Goal: Task Accomplishment & Management: Use online tool/utility

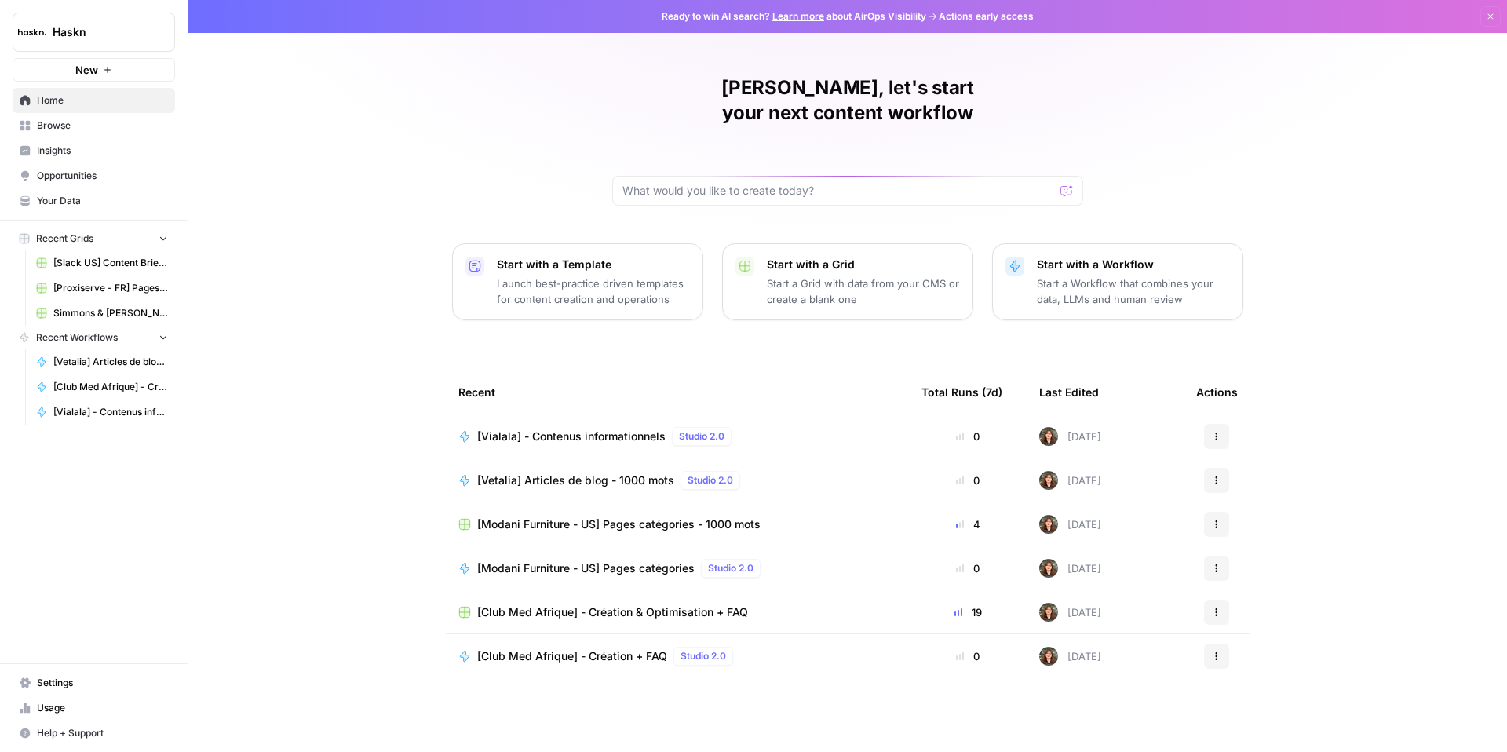
click at [570, 428] on span "[Vialala] - Contenus informationnels" at bounding box center [571, 436] width 188 height 16
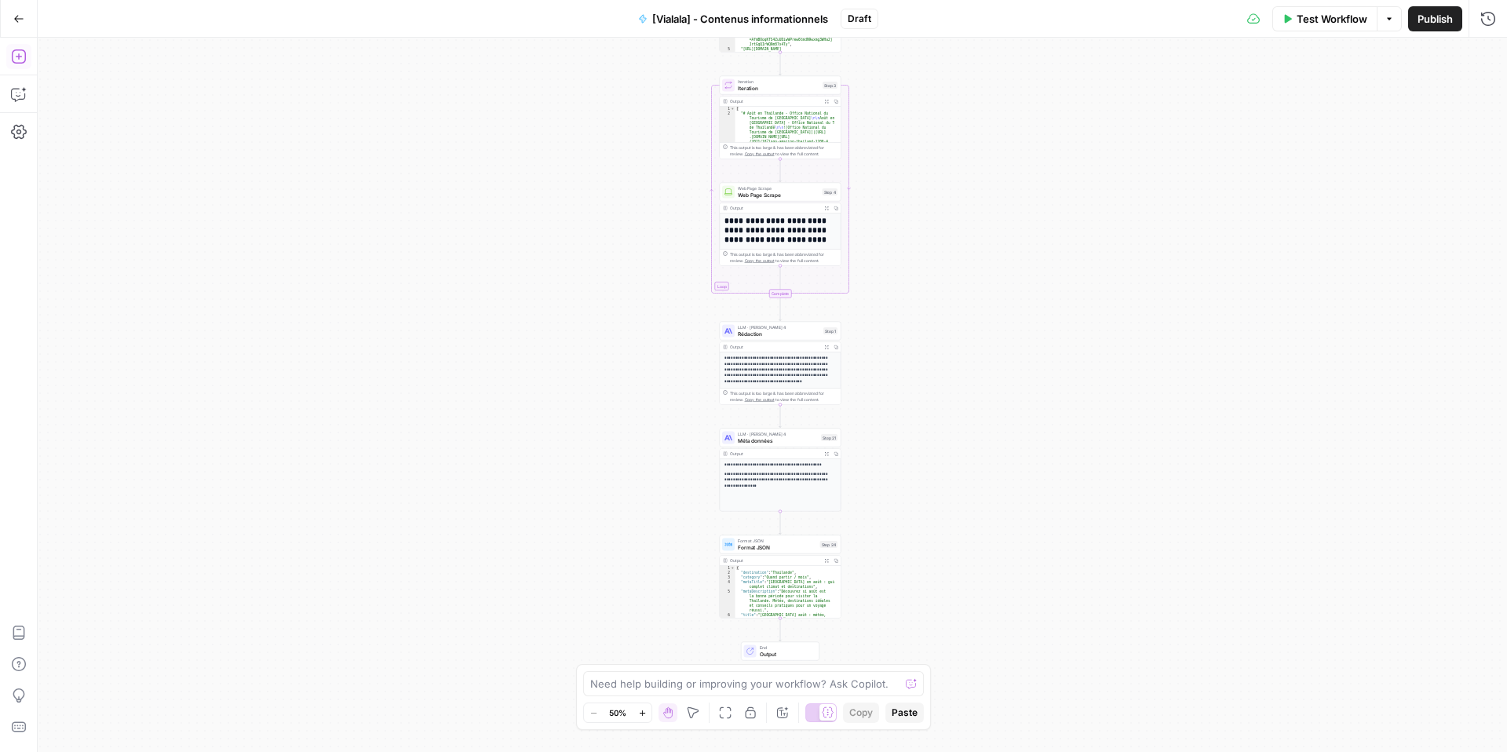
click at [16, 65] on button "Add Steps" at bounding box center [18, 56] width 25 height 25
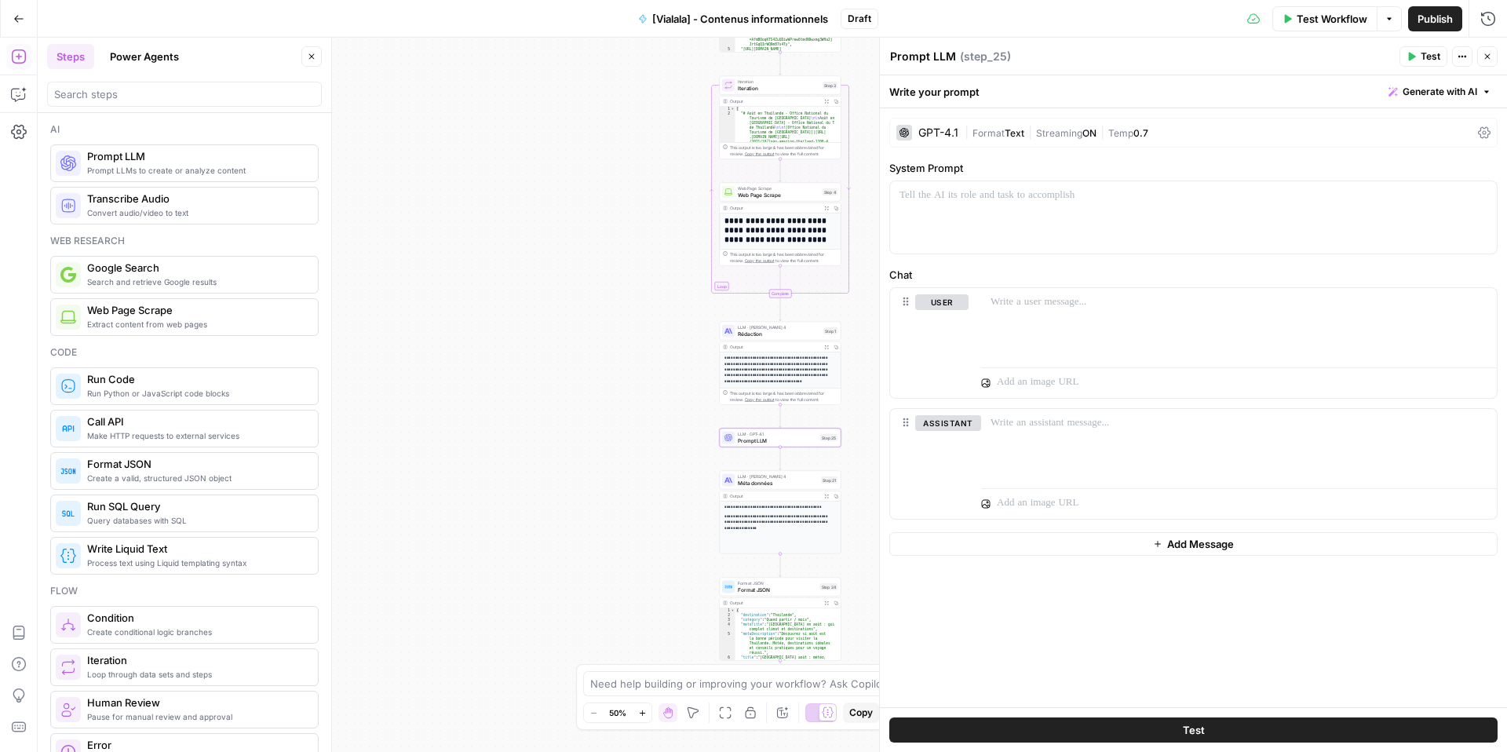
click at [1493, 129] on div "GPT-4.1 | Format Text | Streaming ON | Temp 0.7" at bounding box center [1193, 133] width 608 height 30
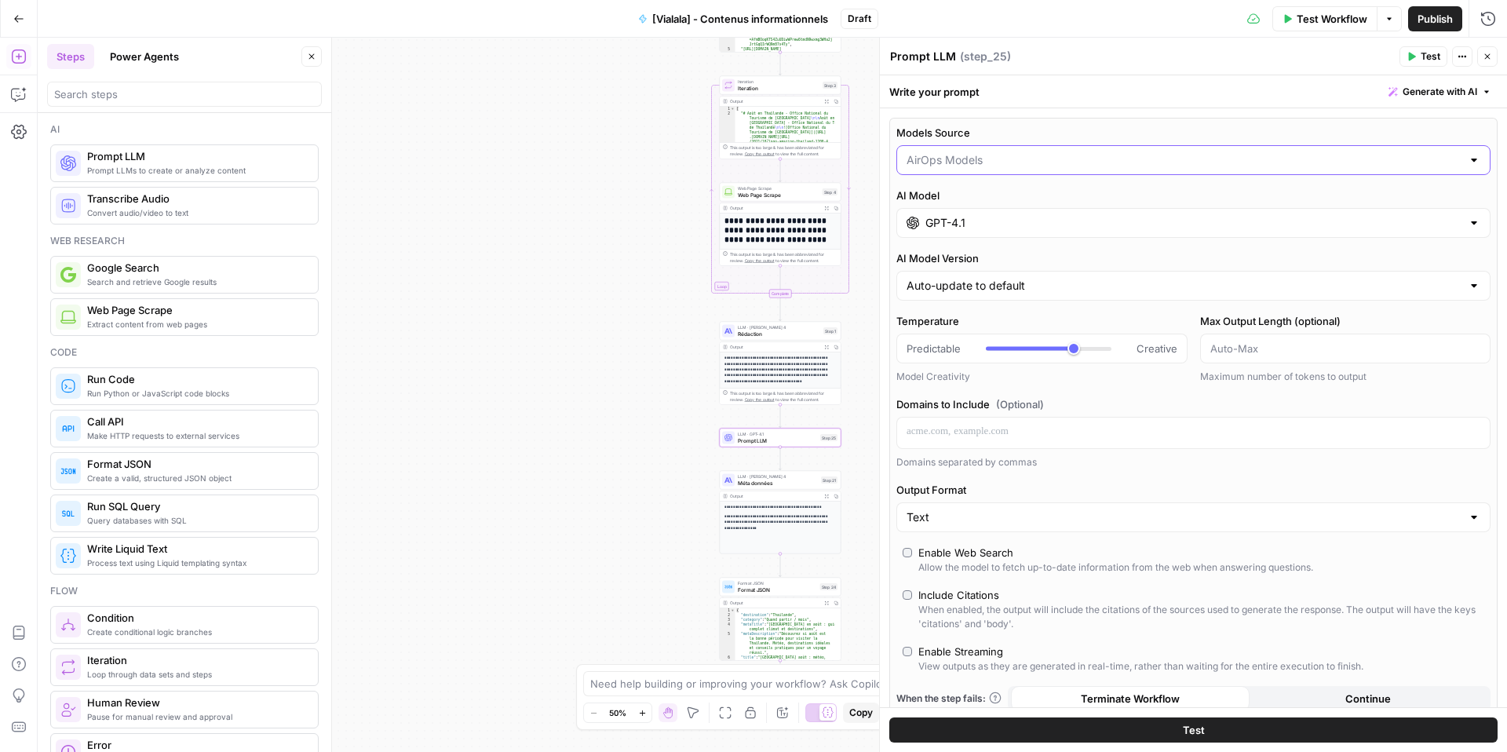
click at [1180, 167] on input "Models Source" at bounding box center [1183, 160] width 555 height 16
click at [1128, 221] on span "My Models" at bounding box center [1184, 221] width 549 height 16
type input "My Models"
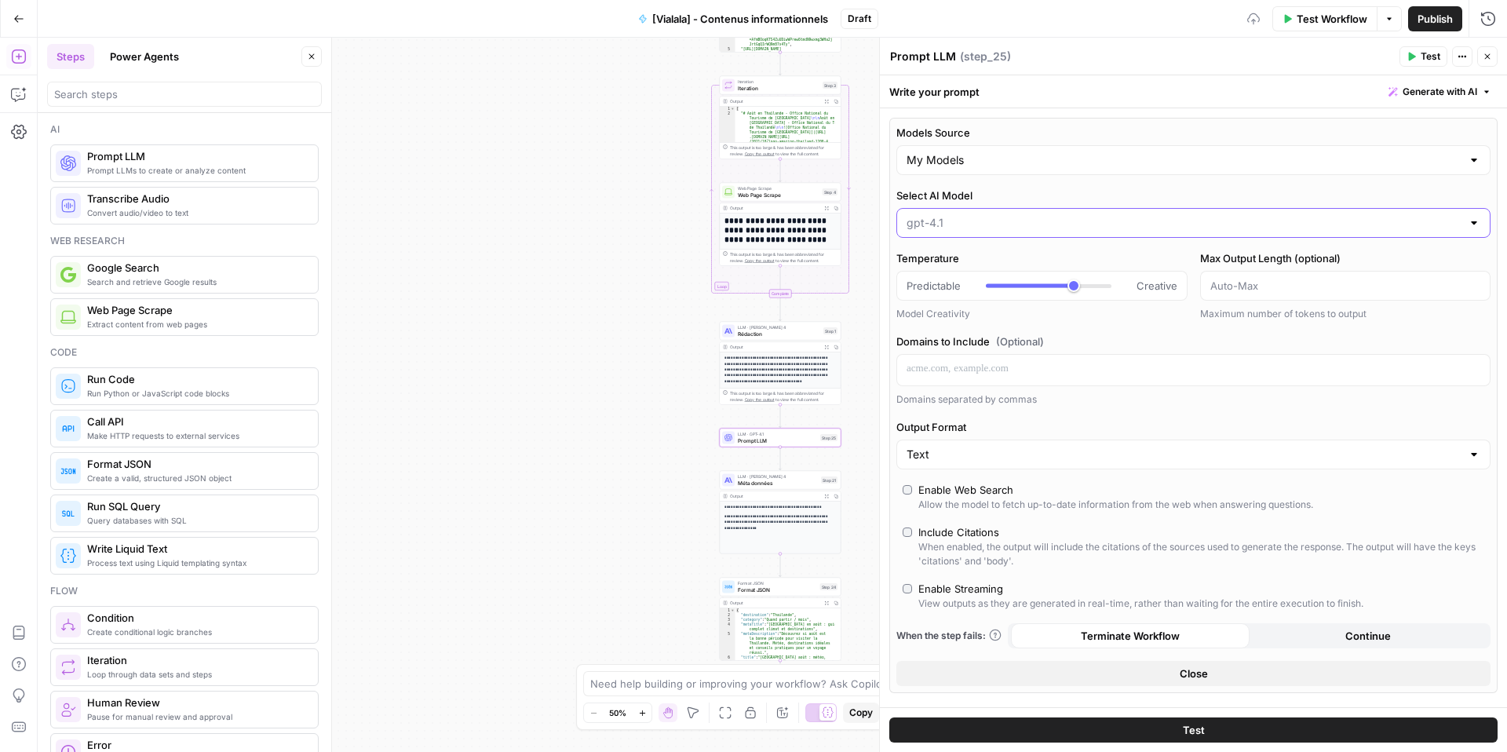
click at [1110, 221] on input "Select AI Model" at bounding box center [1183, 223] width 555 height 16
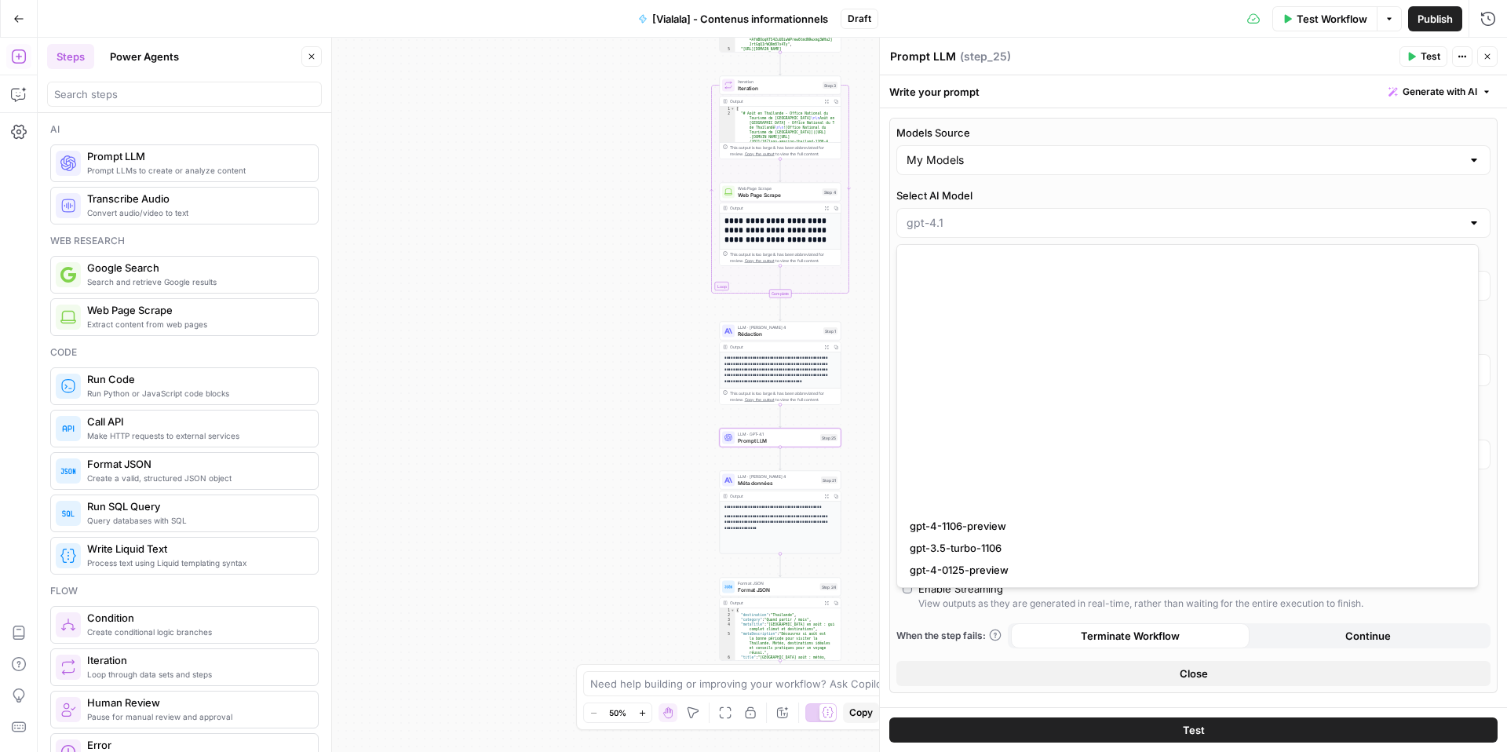
scroll to position [777, 0]
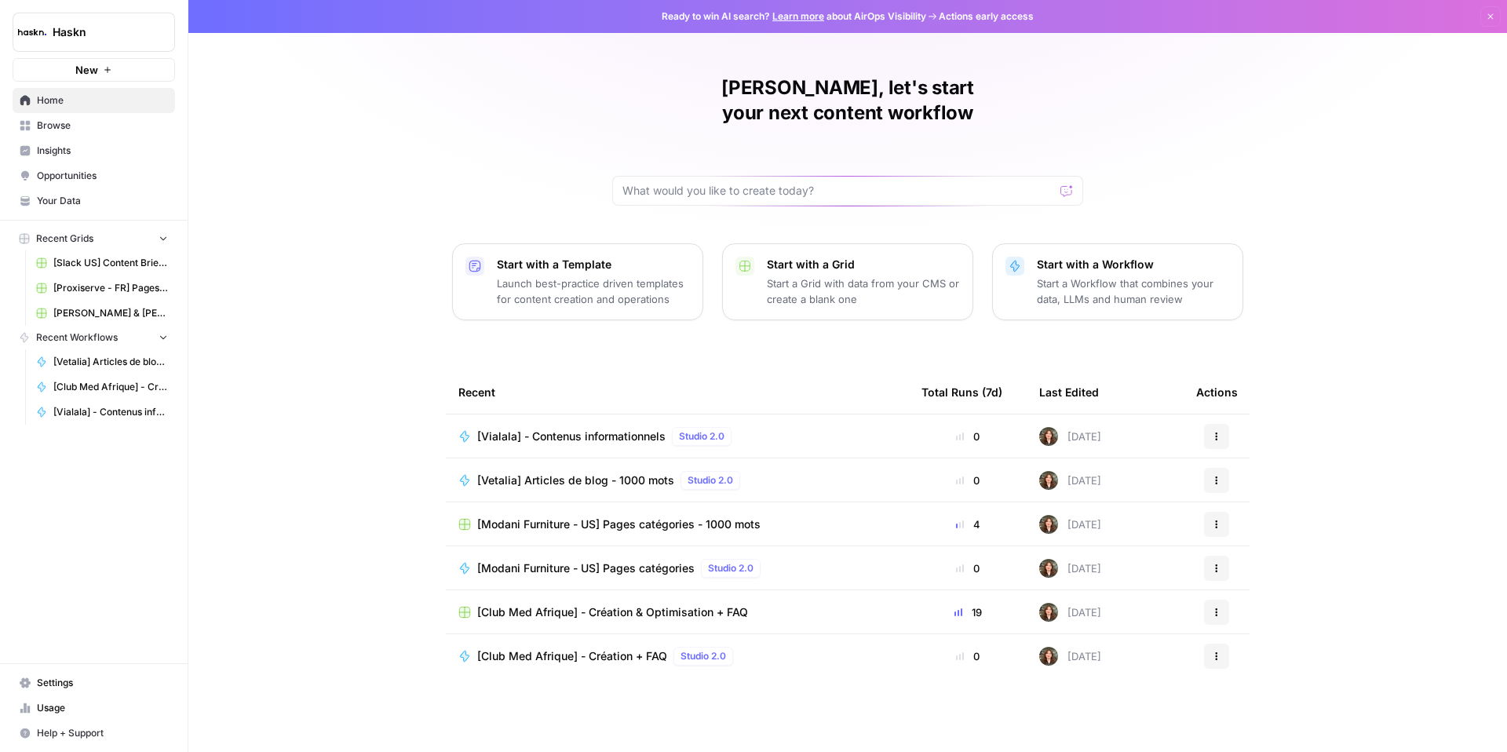
click at [75, 133] on link "Browse" at bounding box center [94, 125] width 162 height 25
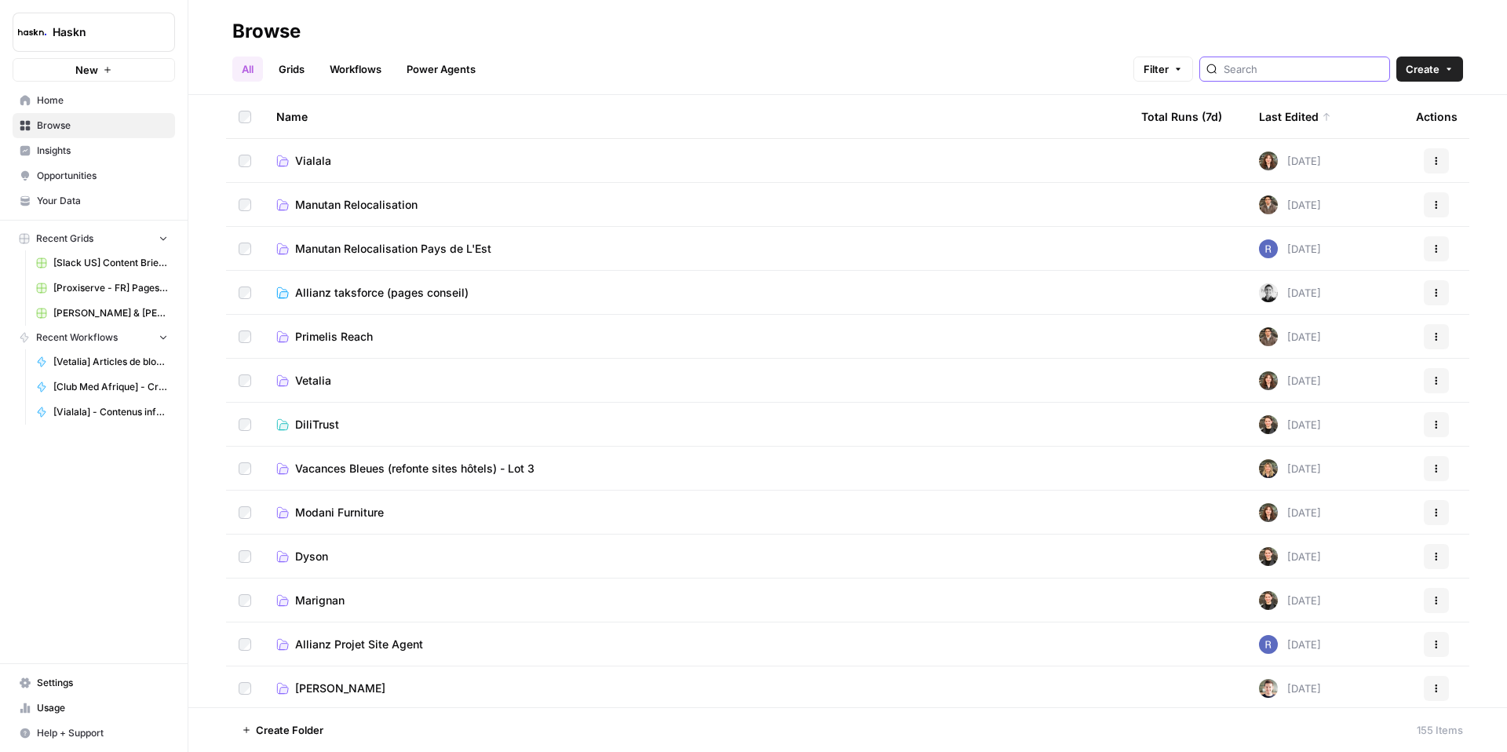
click at [1294, 71] on input "search" at bounding box center [1302, 69] width 159 height 16
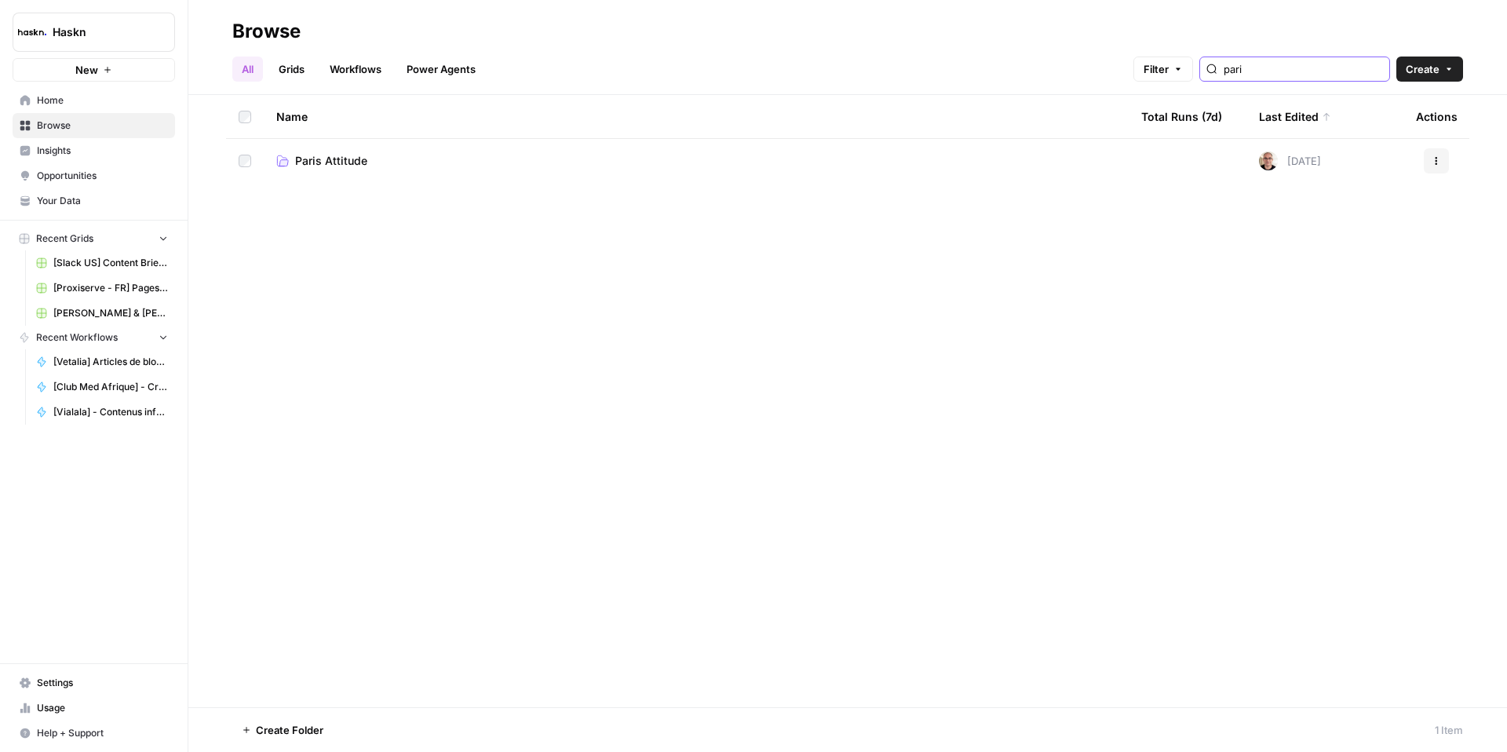
type input "pari"
click at [328, 168] on span "Paris Attitude" at bounding box center [331, 161] width 72 height 16
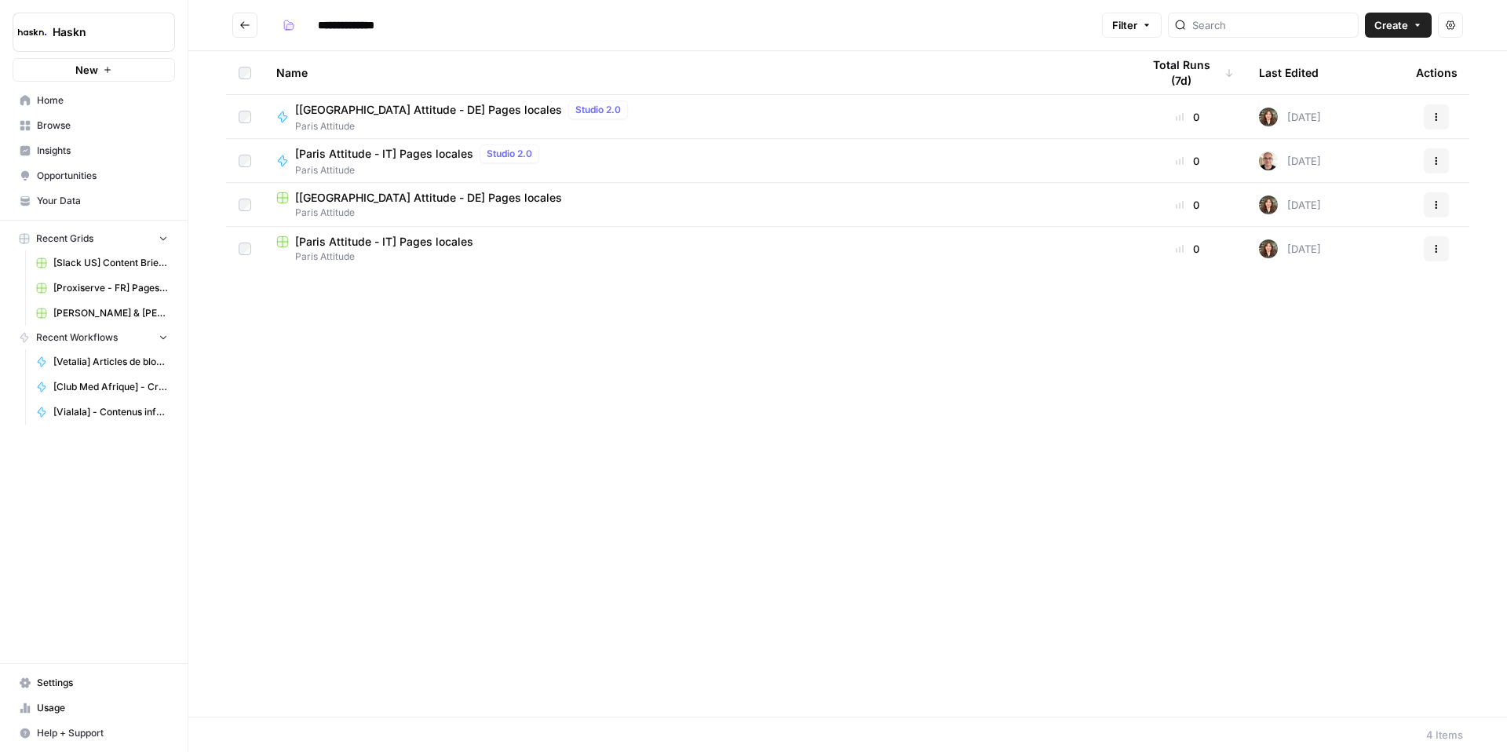
click at [417, 155] on span "[Paris Attitude - IT] Pages locales" at bounding box center [384, 154] width 178 height 16
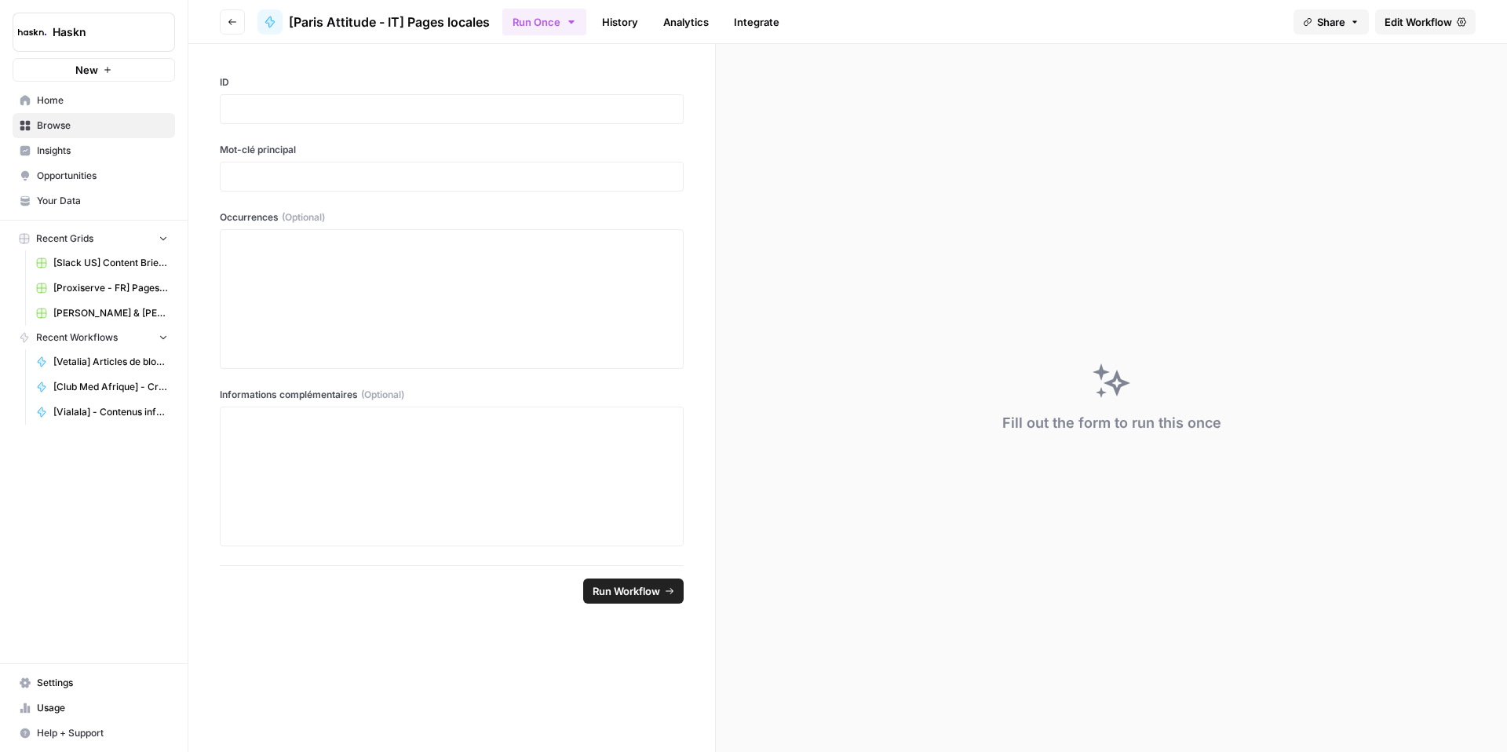
click at [1420, 21] on span "Edit Workflow" at bounding box center [1417, 22] width 67 height 16
